Goal: Task Accomplishment & Management: Manage account settings

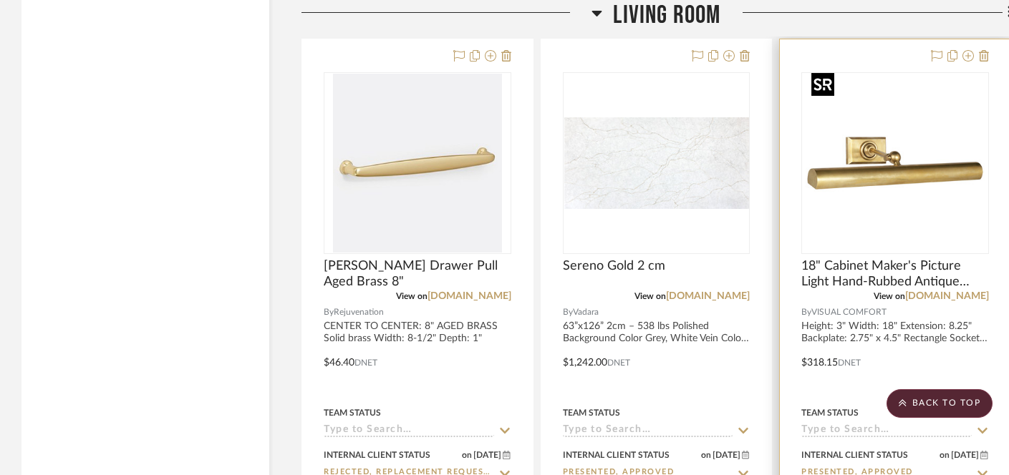
scroll to position [6768, 0]
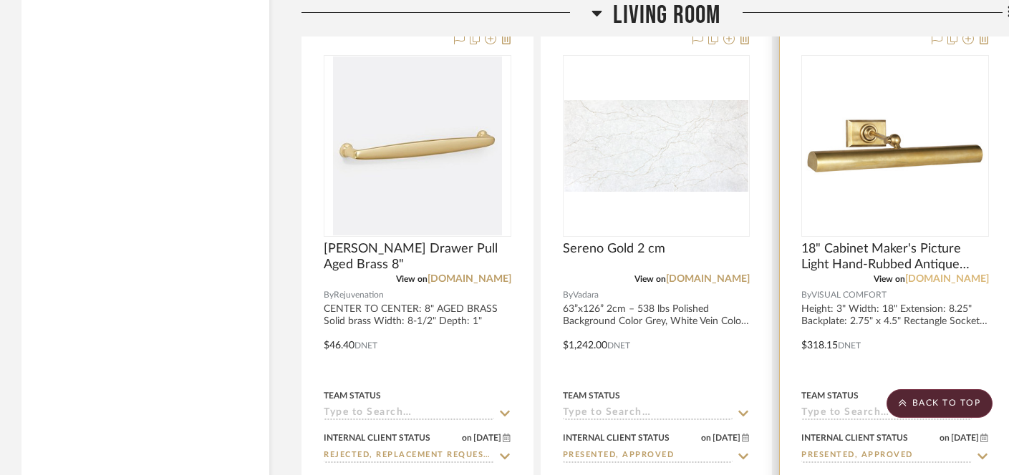
click at [938, 274] on link "[DOMAIN_NAME]" at bounding box center [947, 279] width 84 height 10
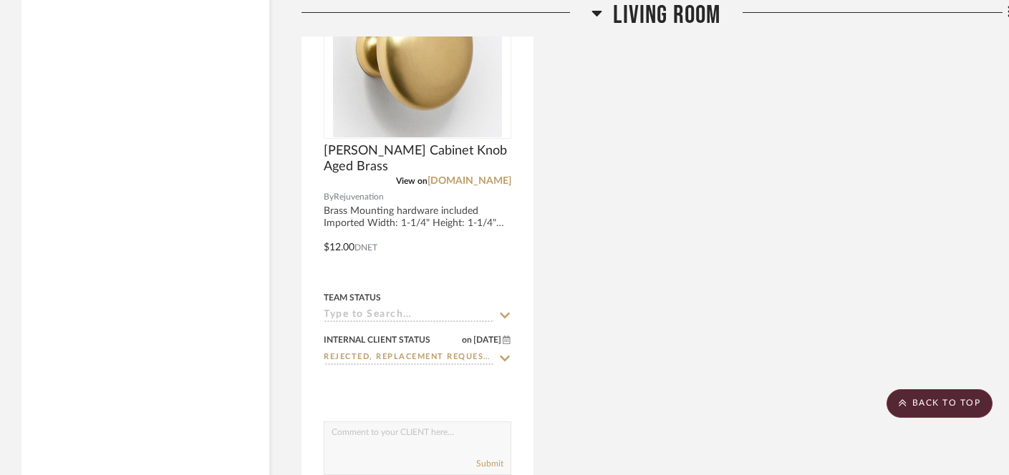
scroll to position [7503, 0]
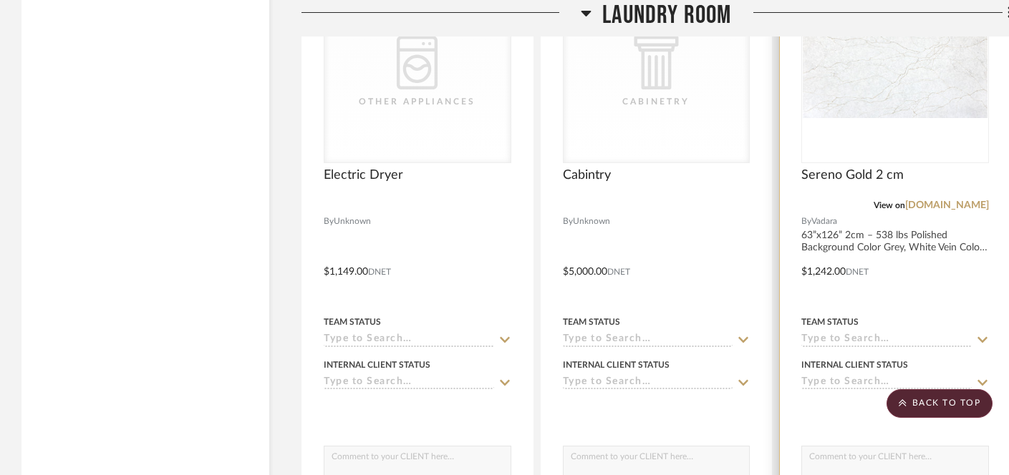
scroll to position [8394, 0]
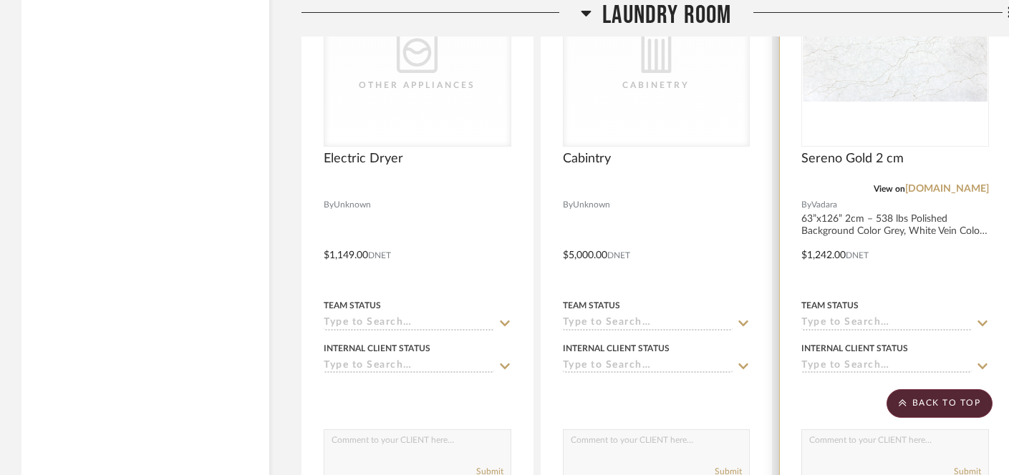
click at [848, 360] on input at bounding box center [886, 367] width 170 height 14
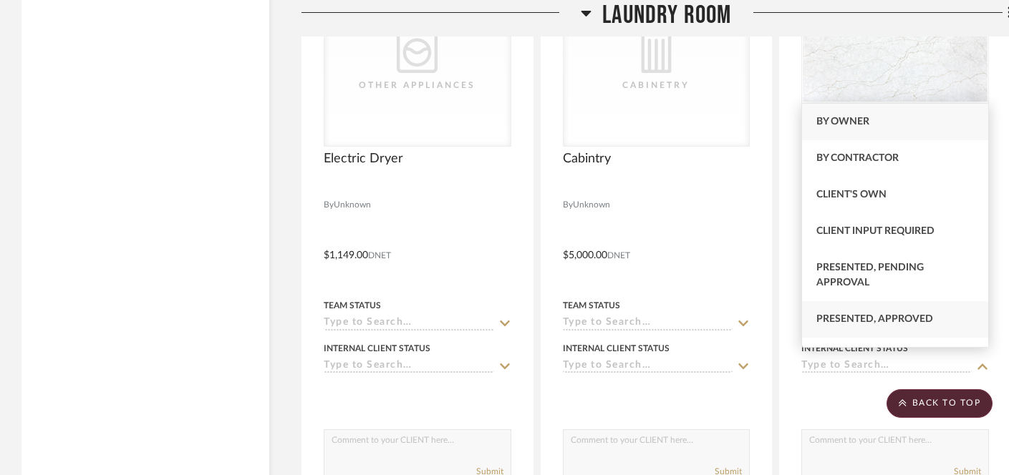
click at [854, 314] on span "Presented, Approved" at bounding box center [874, 319] width 117 height 10
type input "[DATE]"
type input "Presented, Approved"
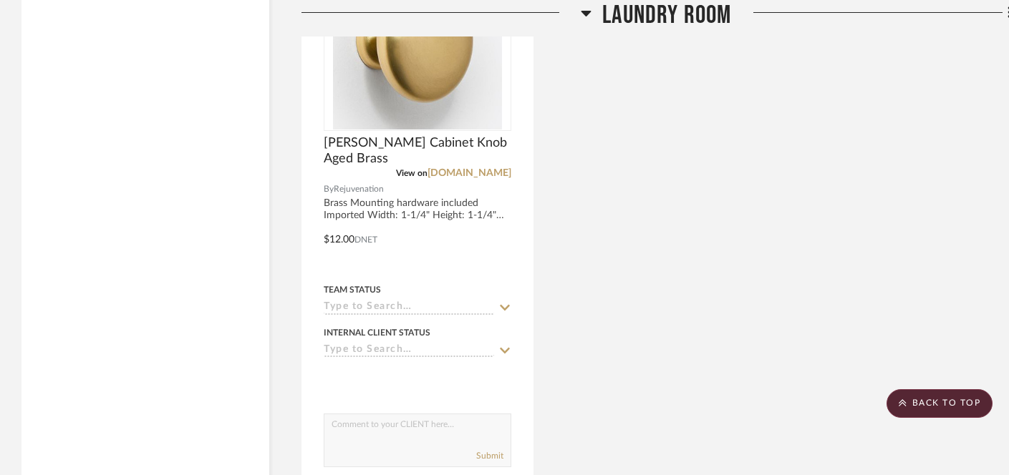
scroll to position [9044, 0]
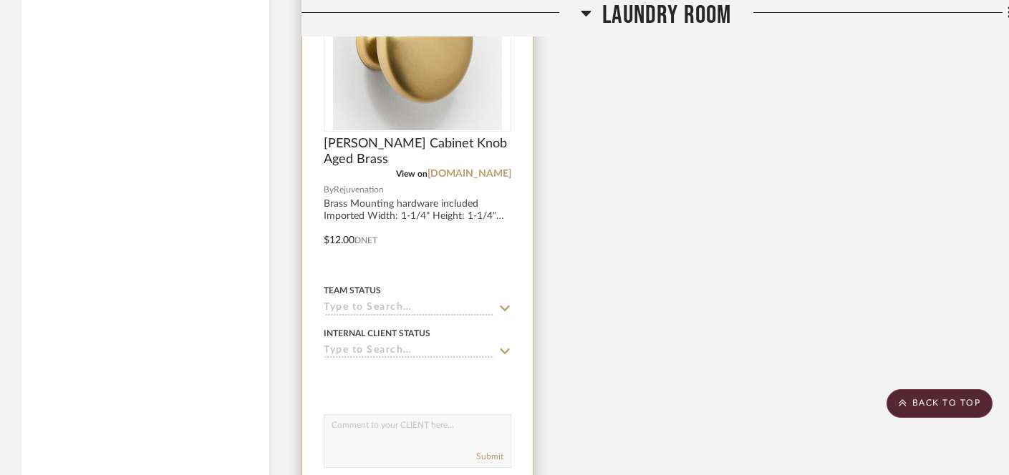
click at [425, 346] on input at bounding box center [409, 352] width 170 height 14
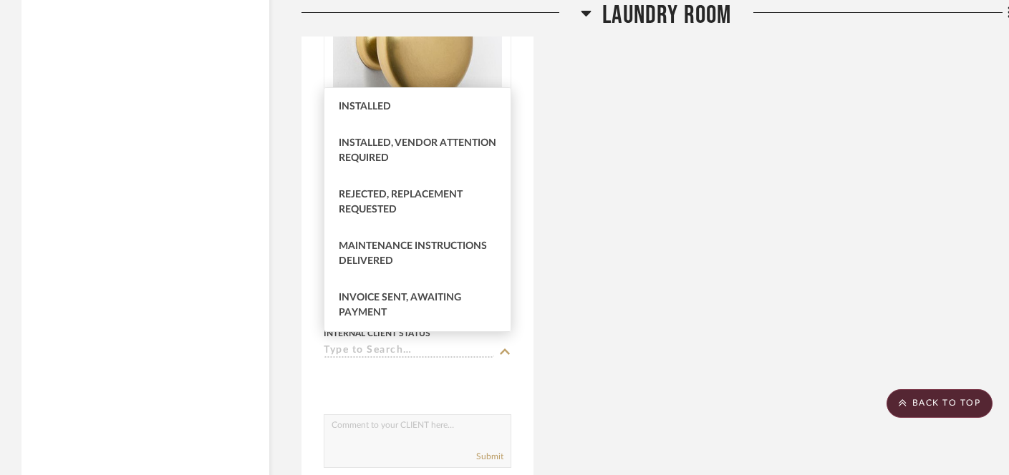
scroll to position [483, 0]
click at [422, 203] on div "Rejected, Replacement Requested" at bounding box center [417, 203] width 186 height 52
type input "[DATE]"
type input "Rejected, Replacement Requested"
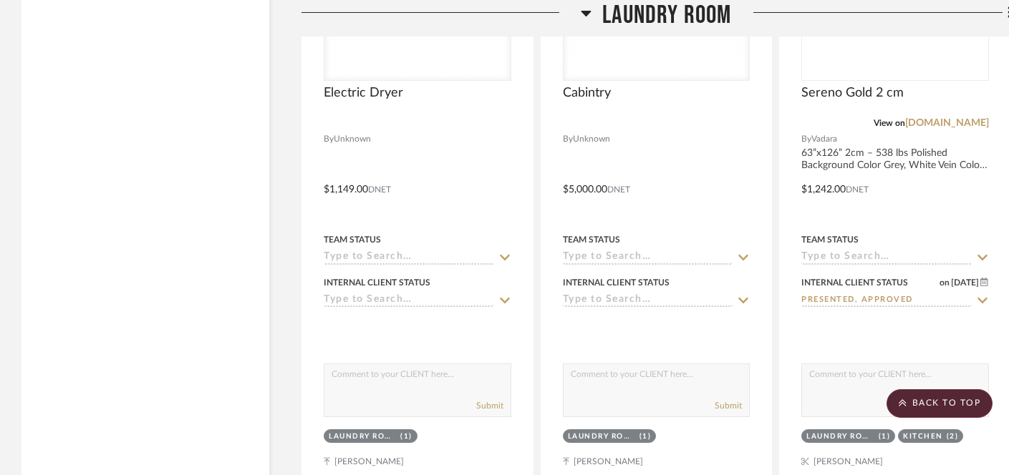
scroll to position [8454, 0]
